Goal: Navigation & Orientation: Find specific page/section

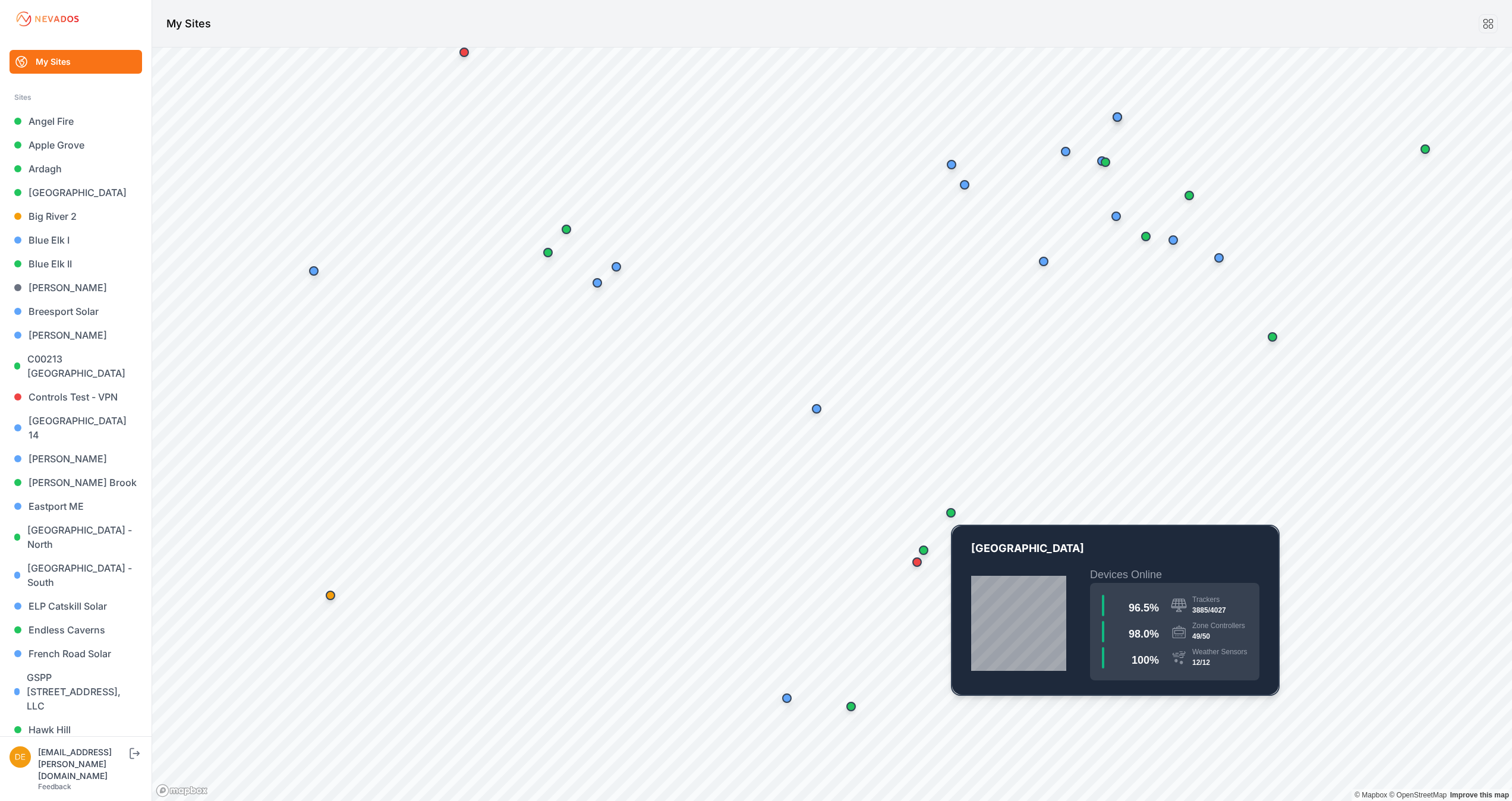
click at [947, 511] on div "Map marker" at bounding box center [951, 513] width 9 height 9
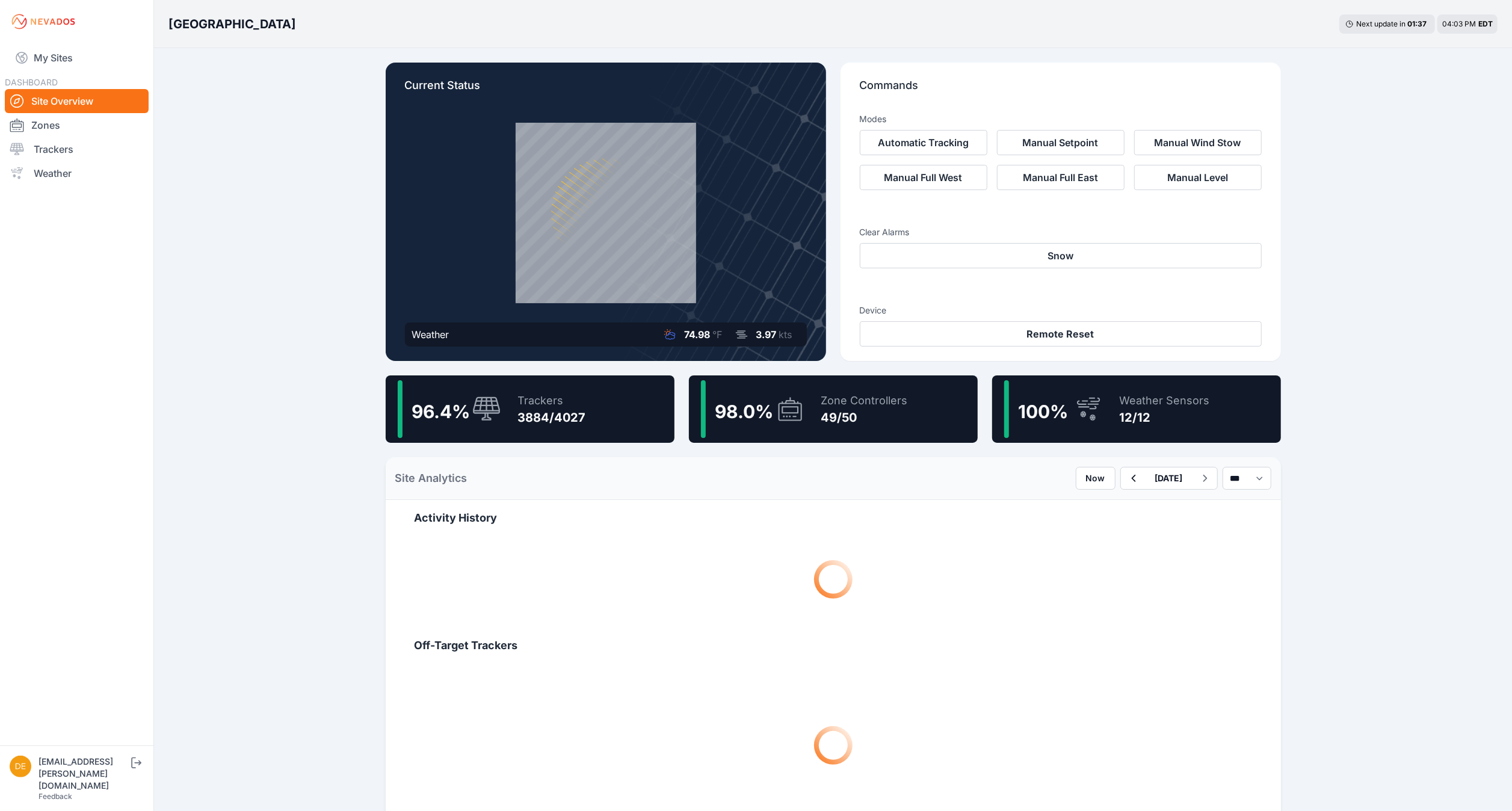
click at [781, 408] on icon at bounding box center [790, 409] width 29 height 28
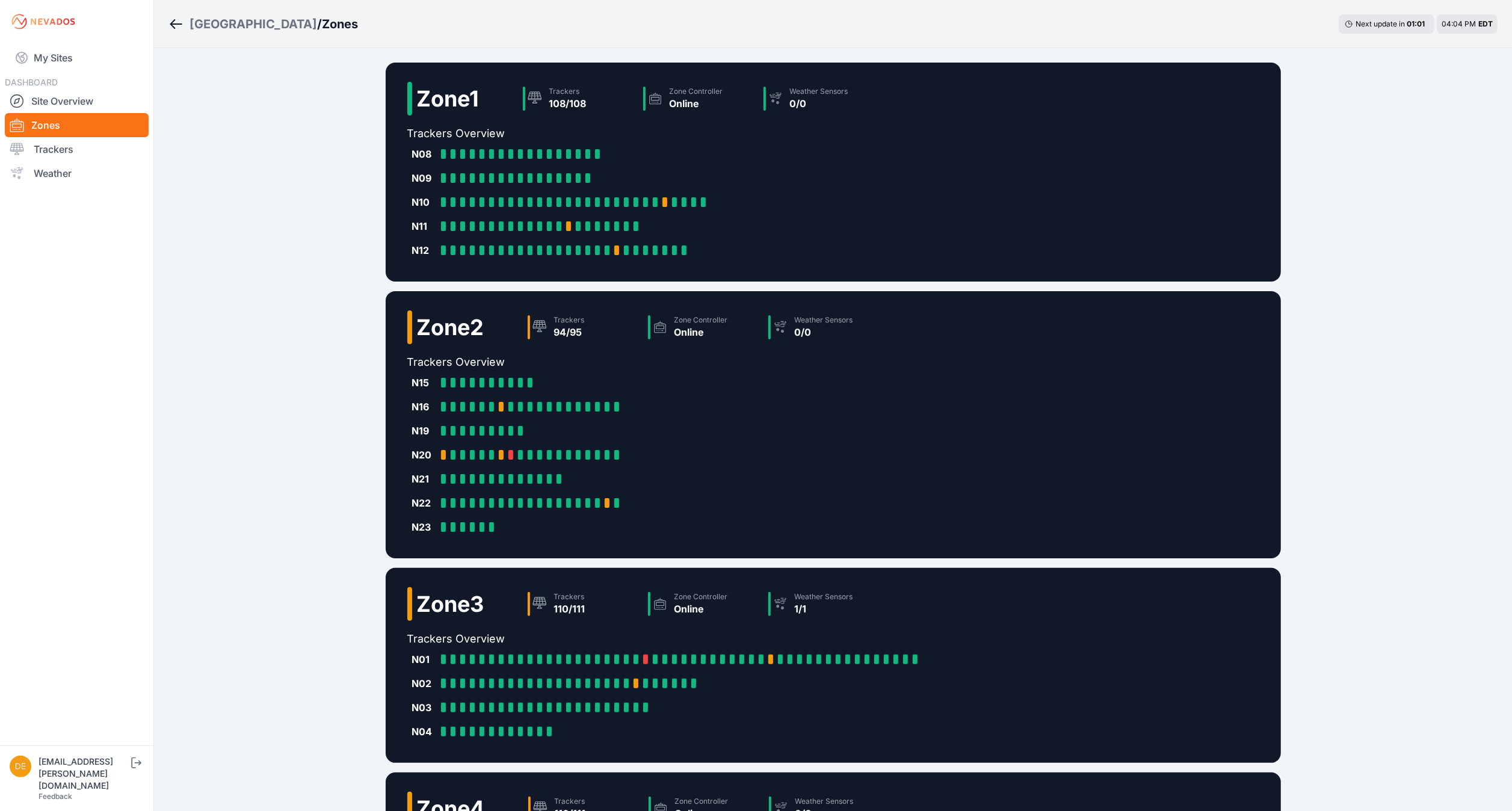
scroll to position [269, 0]
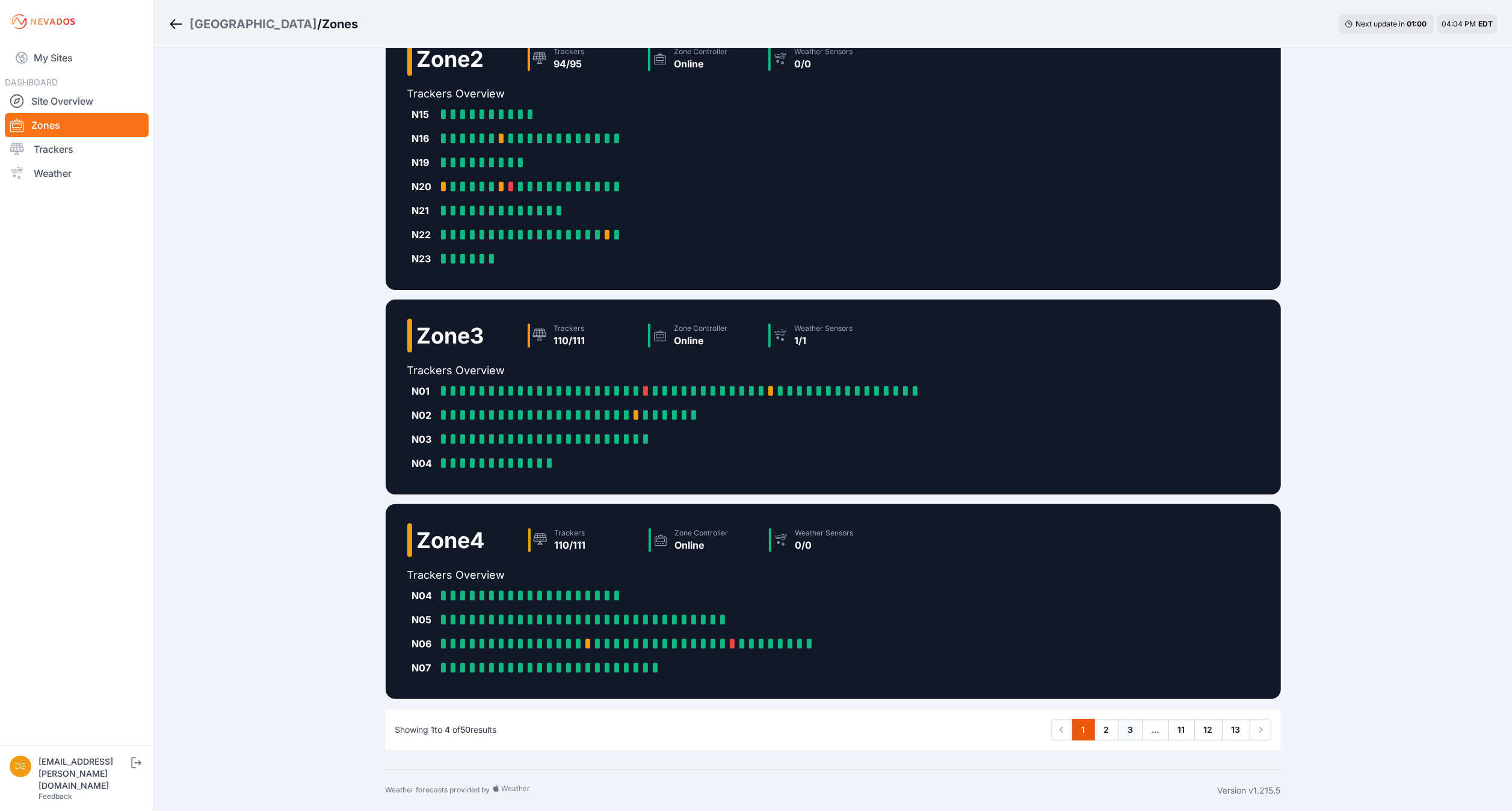
click at [1125, 730] on link "3" at bounding box center [1131, 730] width 25 height 22
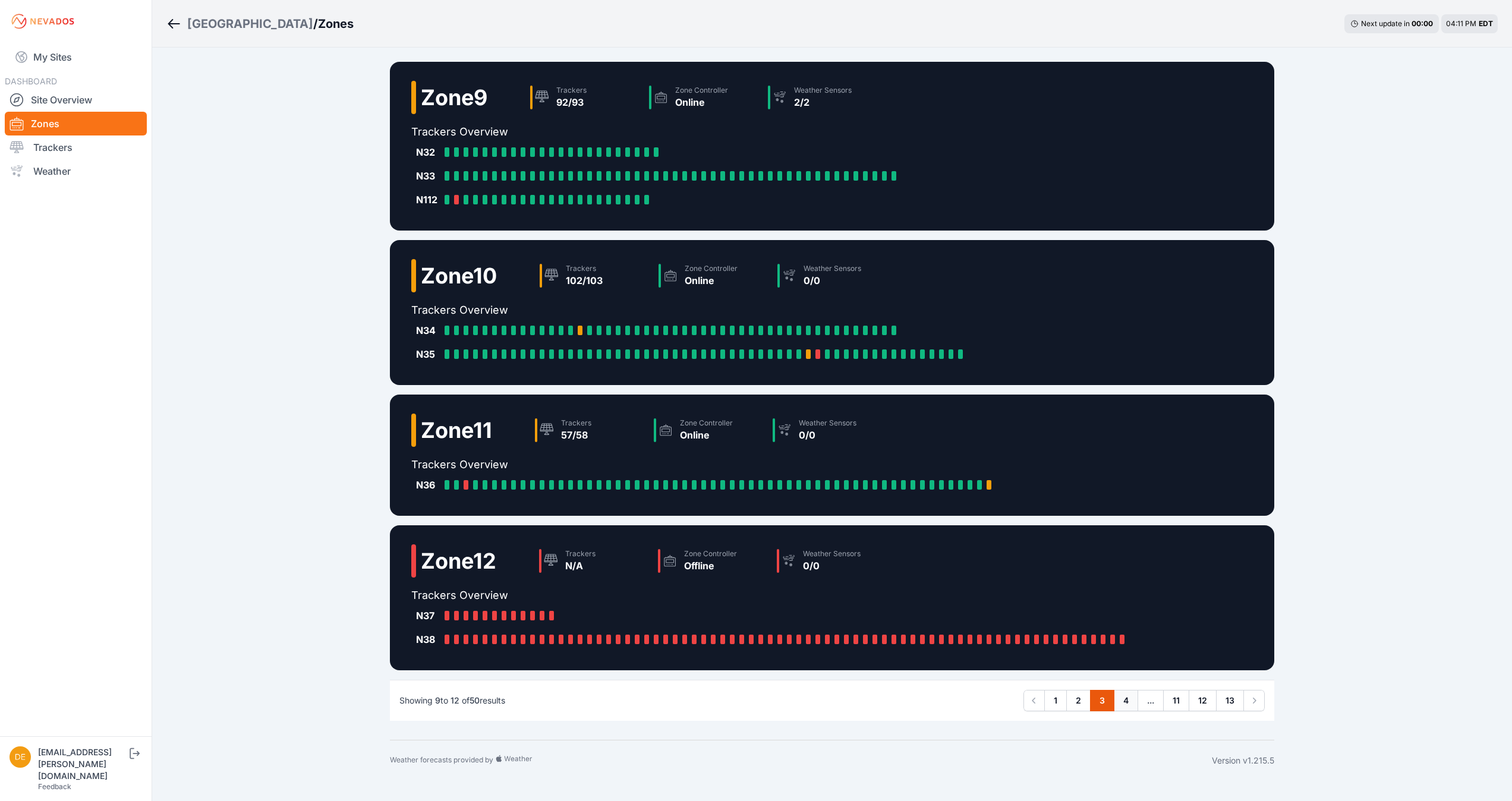
click at [1118, 699] on link "4" at bounding box center [1125, 700] width 24 height 21
